Goal: Navigation & Orientation: Go to known website

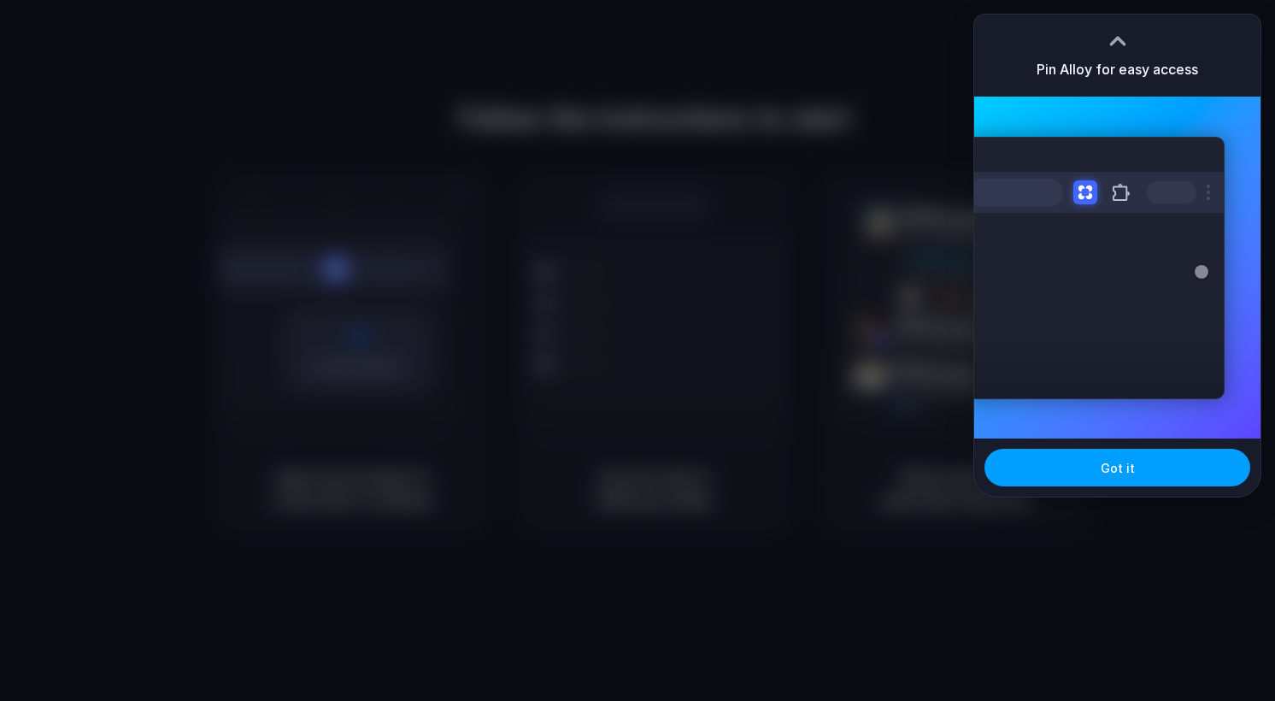
click at [1107, 472] on span "Got it" at bounding box center [1118, 468] width 34 height 18
